Goal: Information Seeking & Learning: Learn about a topic

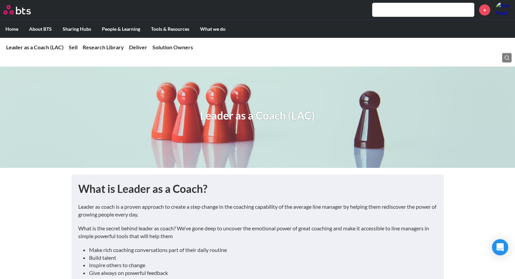
scroll to position [501, 0]
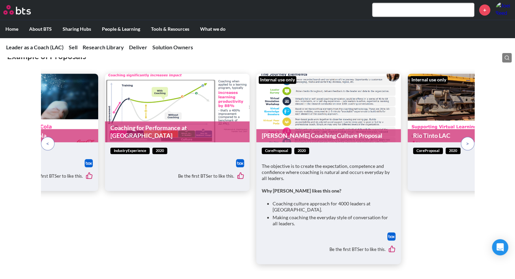
click at [386, 9] on input "text" at bounding box center [422, 10] width 101 height 14
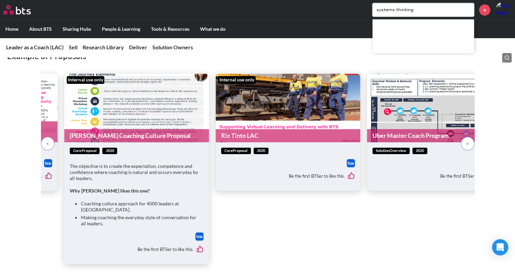
type input "systems thinking"
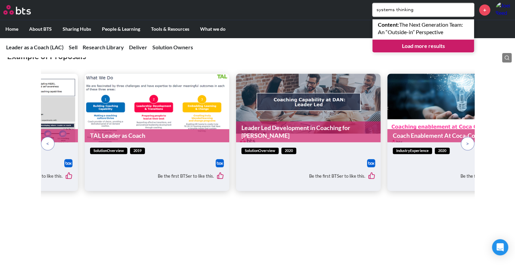
click at [415, 45] on link "Load more results" at bounding box center [422, 46] width 101 height 13
